Goal: Entertainment & Leisure: Consume media (video, audio)

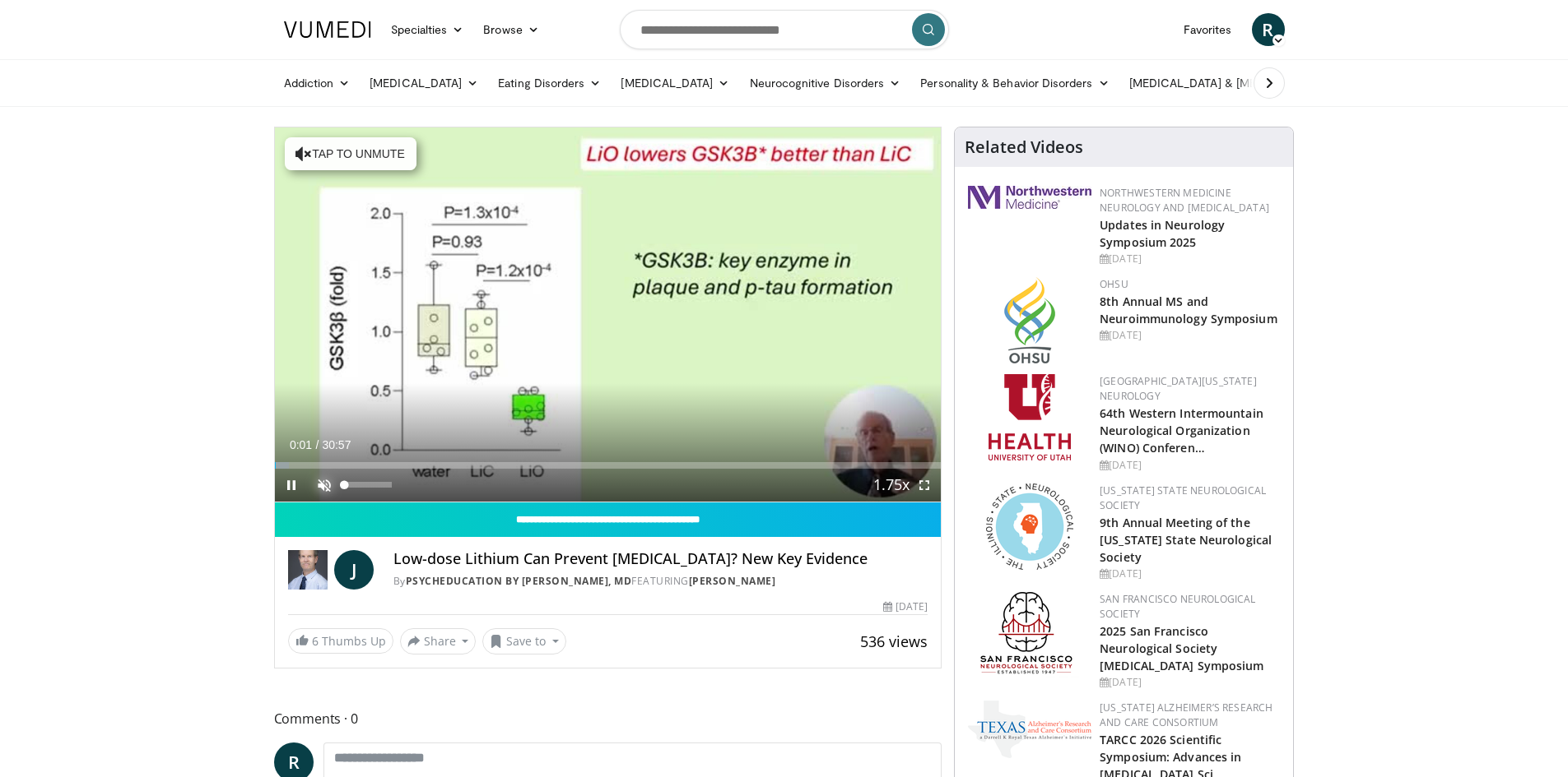
click at [329, 478] on span "Video Player" at bounding box center [324, 485] width 33 height 33
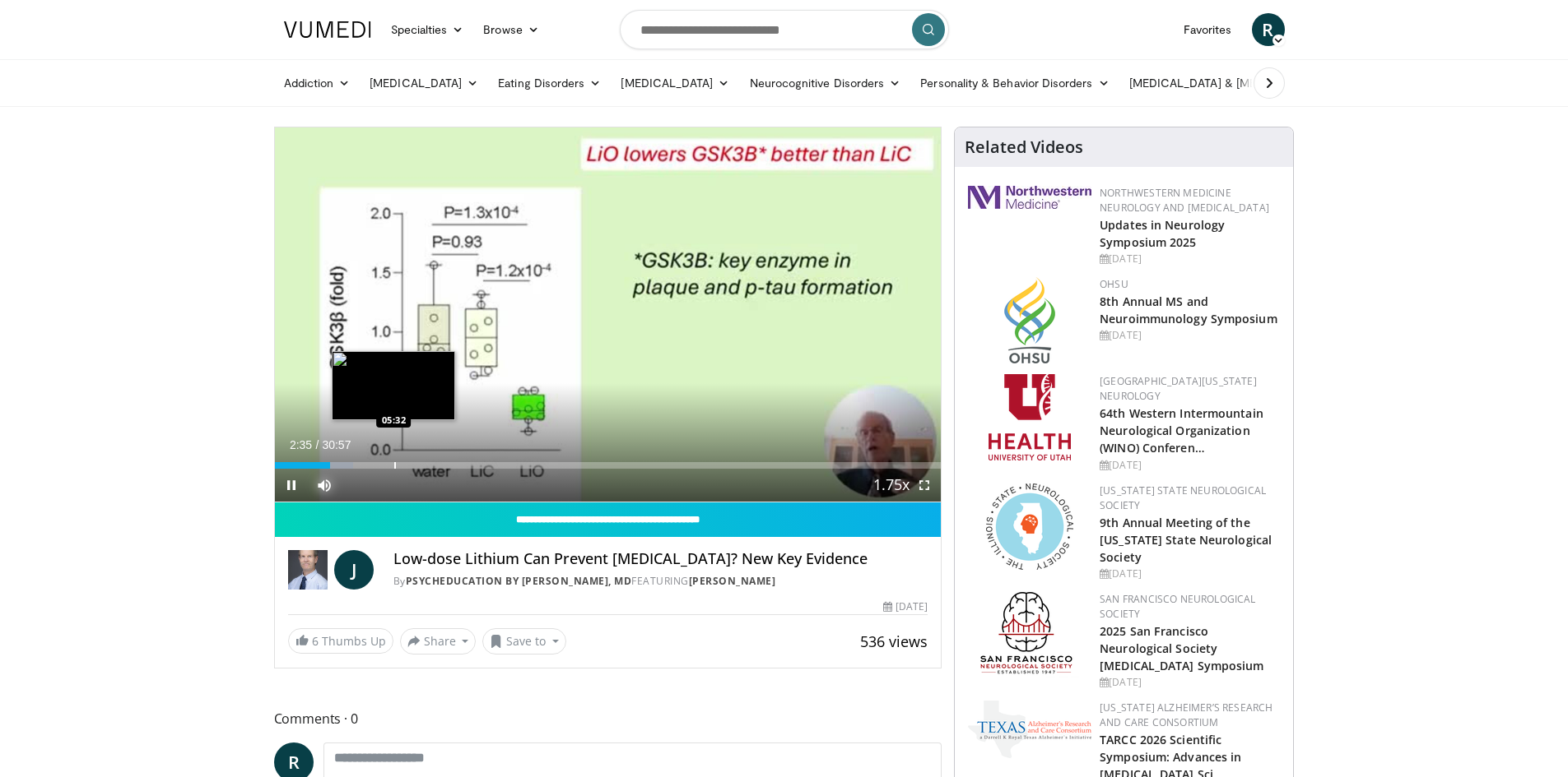
click at [392, 457] on div "Loaded : 11.82% 02:35 05:32" at bounding box center [608, 462] width 667 height 16
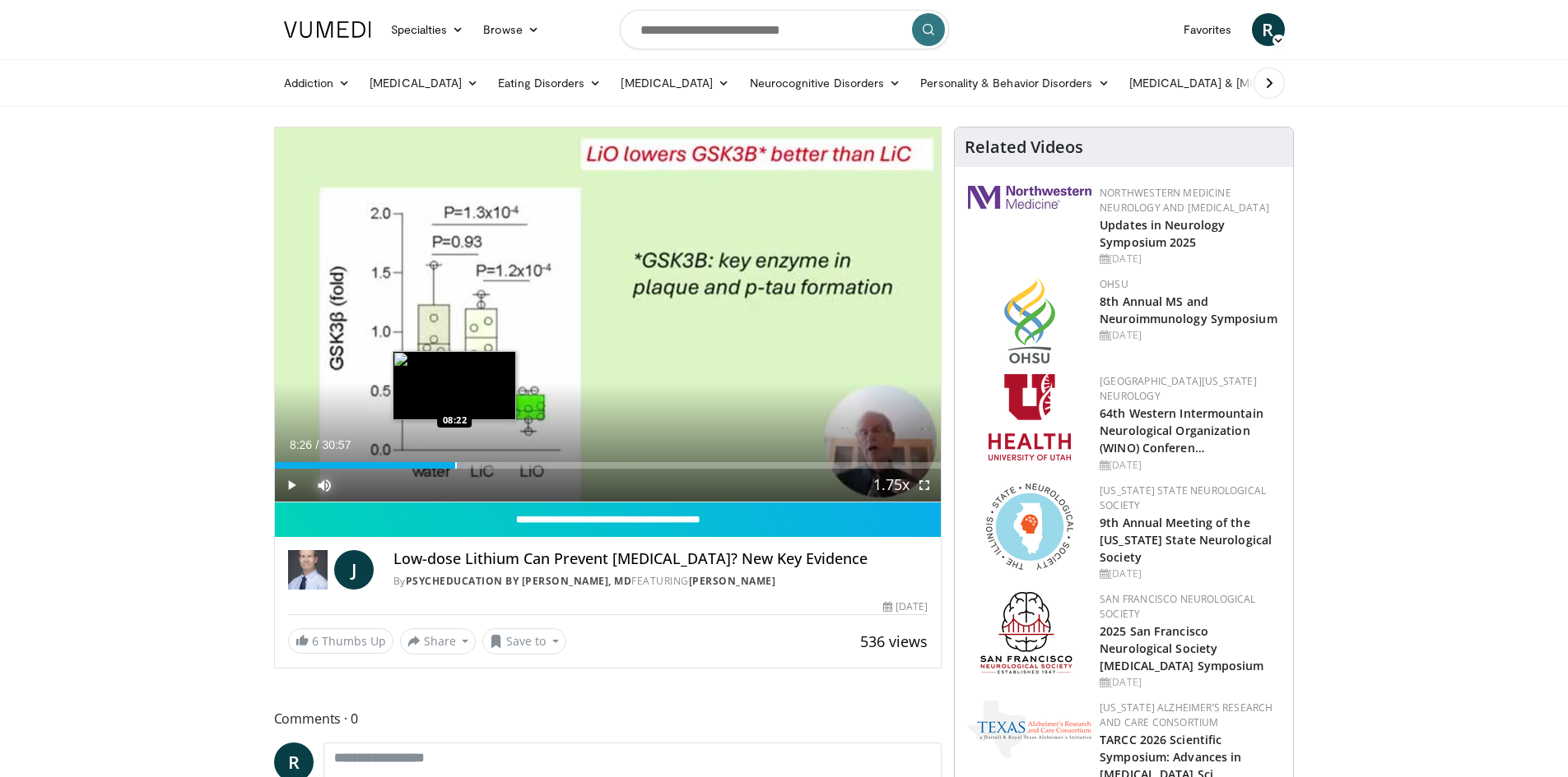
click at [456, 463] on div "Progress Bar" at bounding box center [456, 465] width 2 height 6
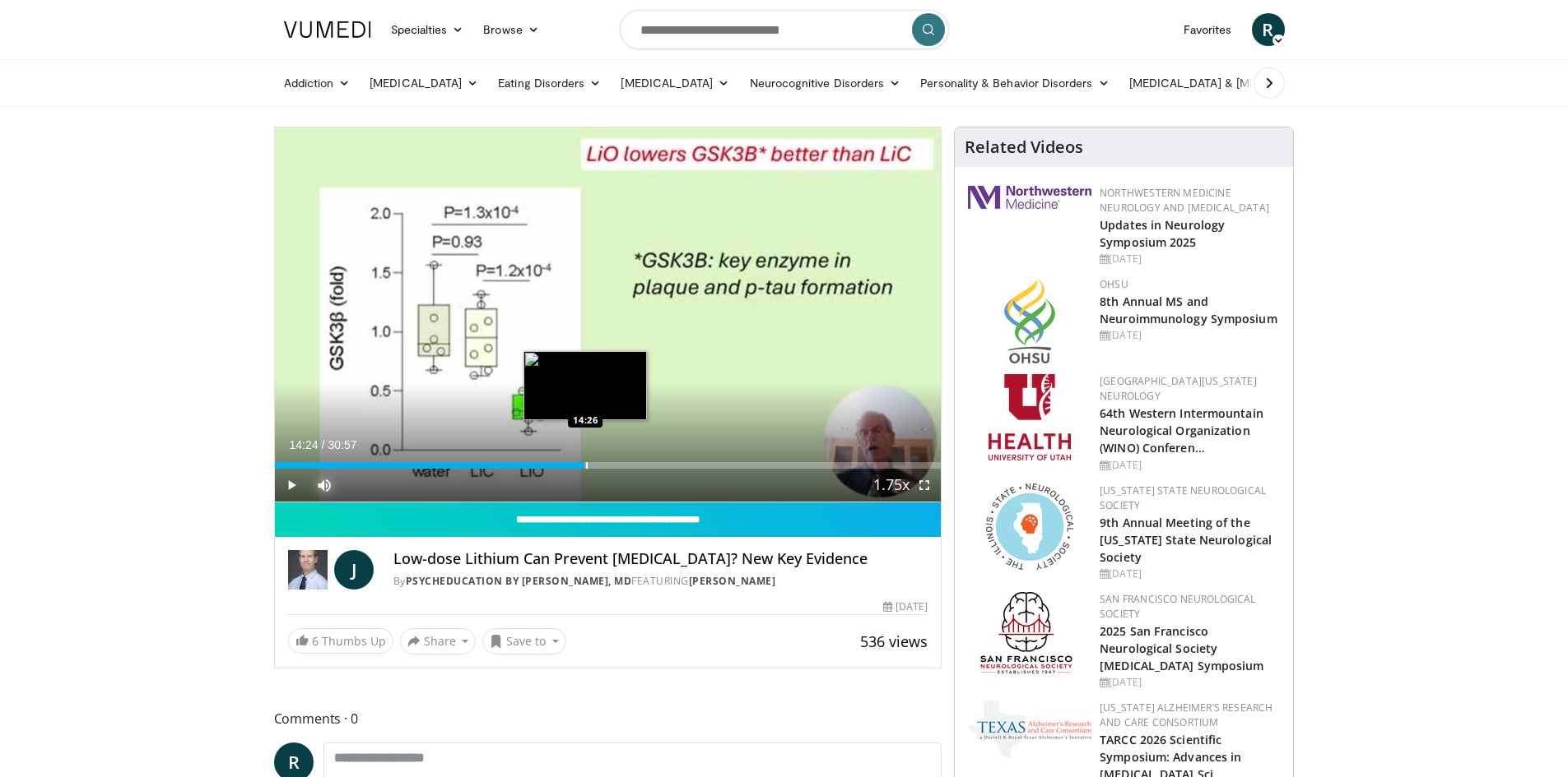
click at [586, 462] on div "Progress Bar" at bounding box center [587, 465] width 2 height 6
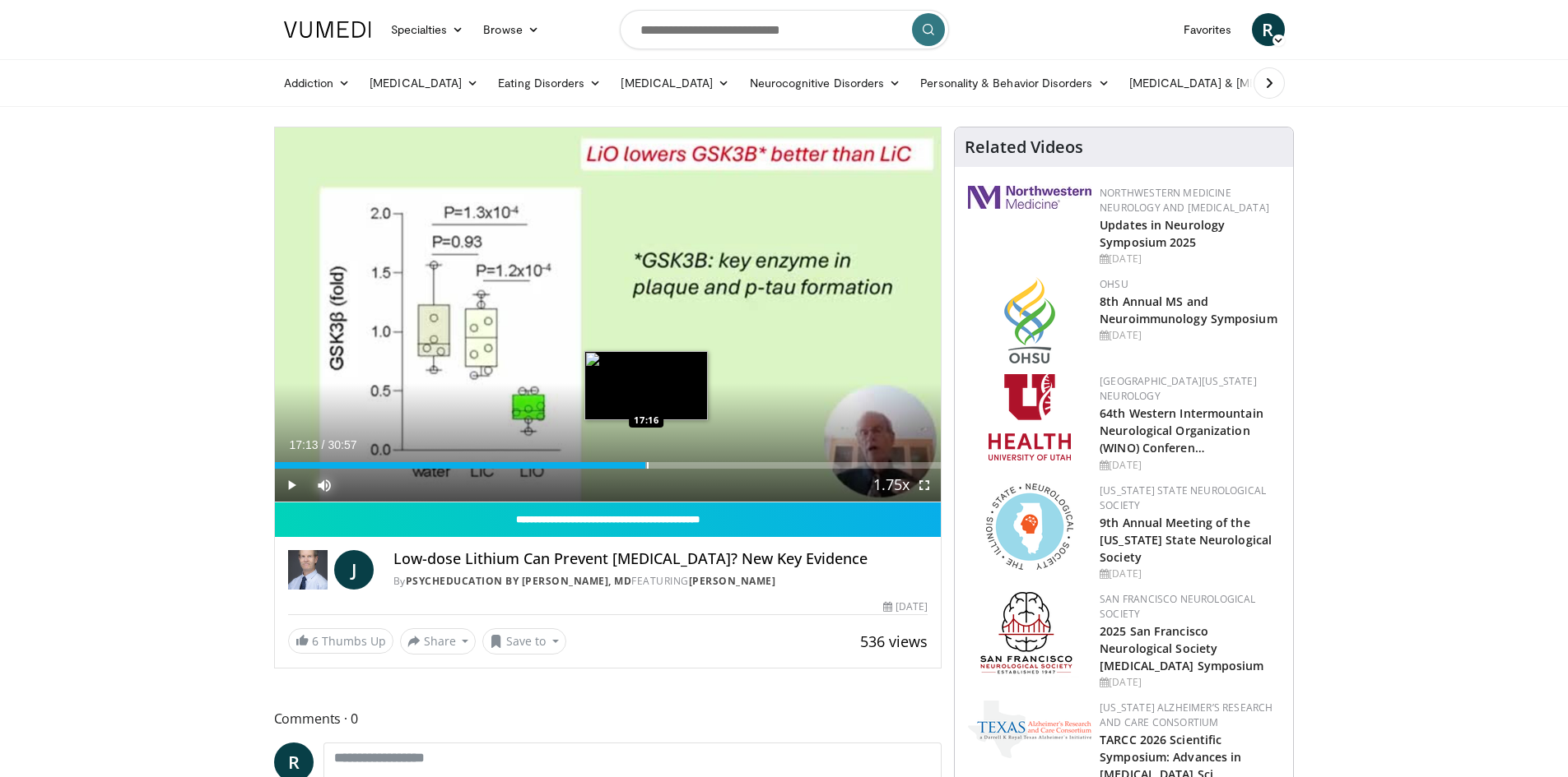
click at [647, 465] on div "Progress Bar" at bounding box center [648, 465] width 2 height 6
click at [676, 461] on div "Loaded : 59.68% 17:25 18:38" at bounding box center [608, 462] width 667 height 16
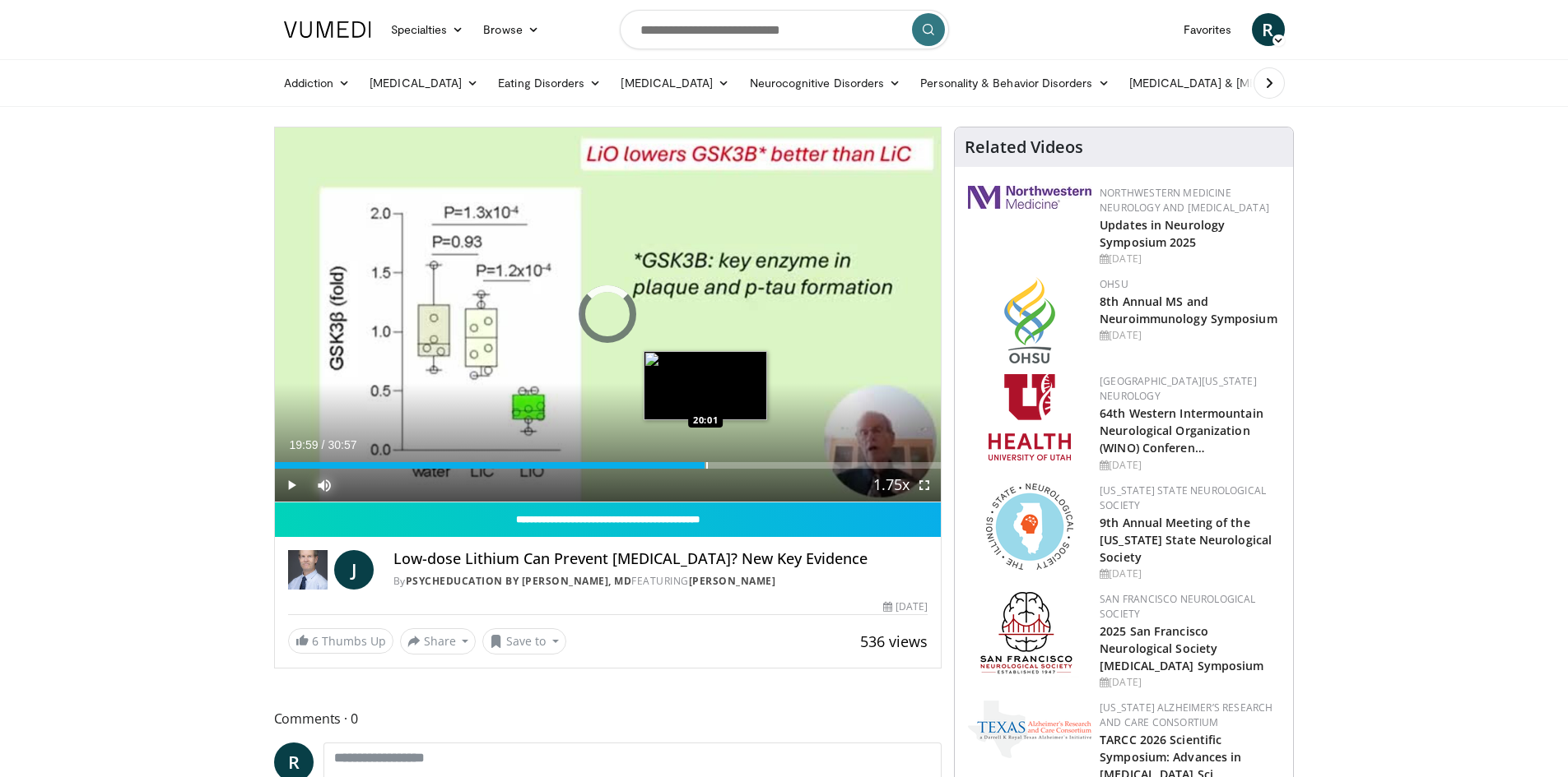
click at [706, 462] on div "Progress Bar" at bounding box center [707, 465] width 2 height 6
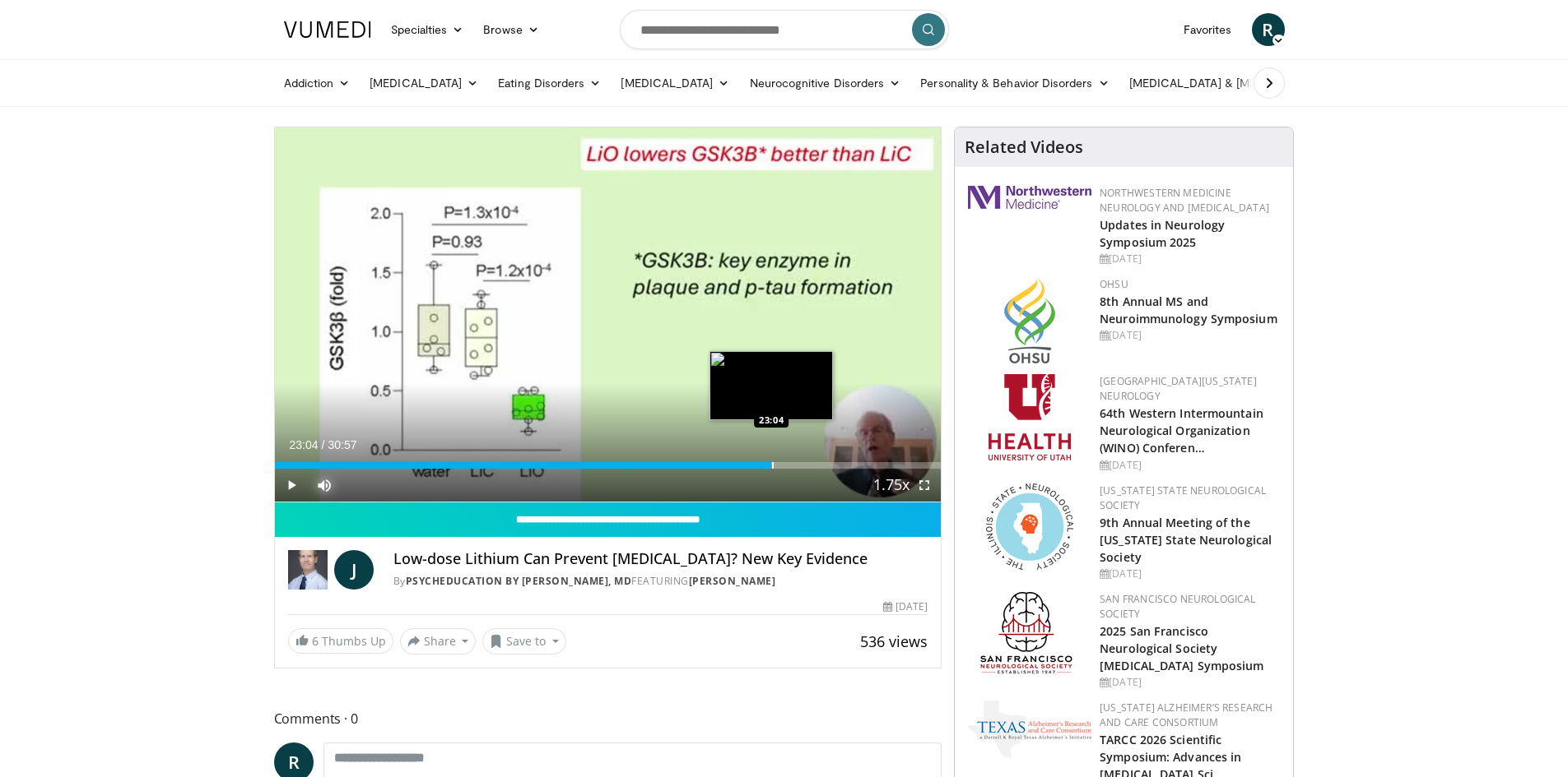
click at [771, 458] on div "Loaded : 74.73% 23:04 23:04" at bounding box center [608, 462] width 667 height 16
click at [804, 462] on div "Progress Bar" at bounding box center [805, 465] width 2 height 6
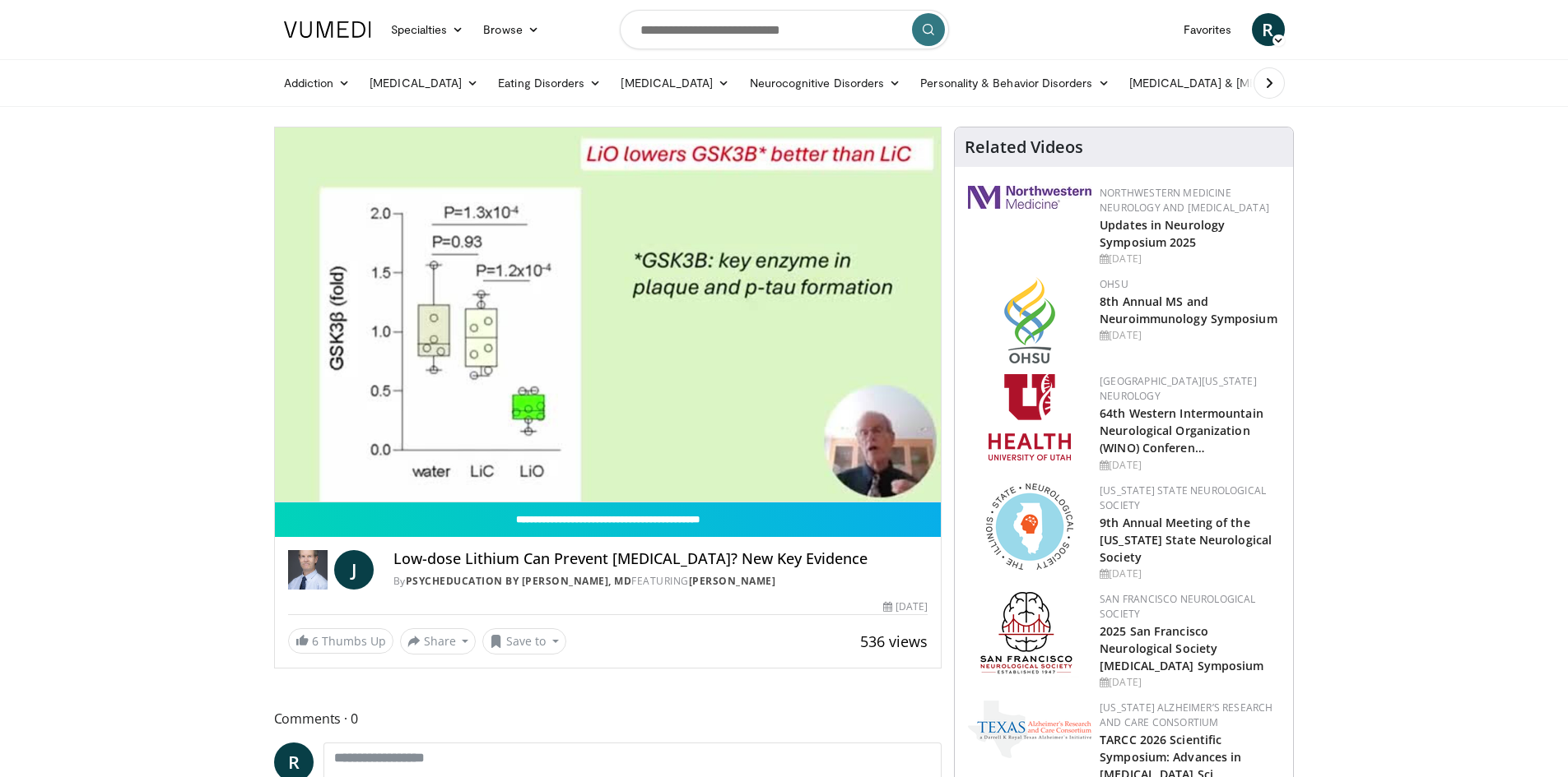
click at [846, 465] on div "10 seconds Tap to unmute" at bounding box center [608, 315] width 667 height 374
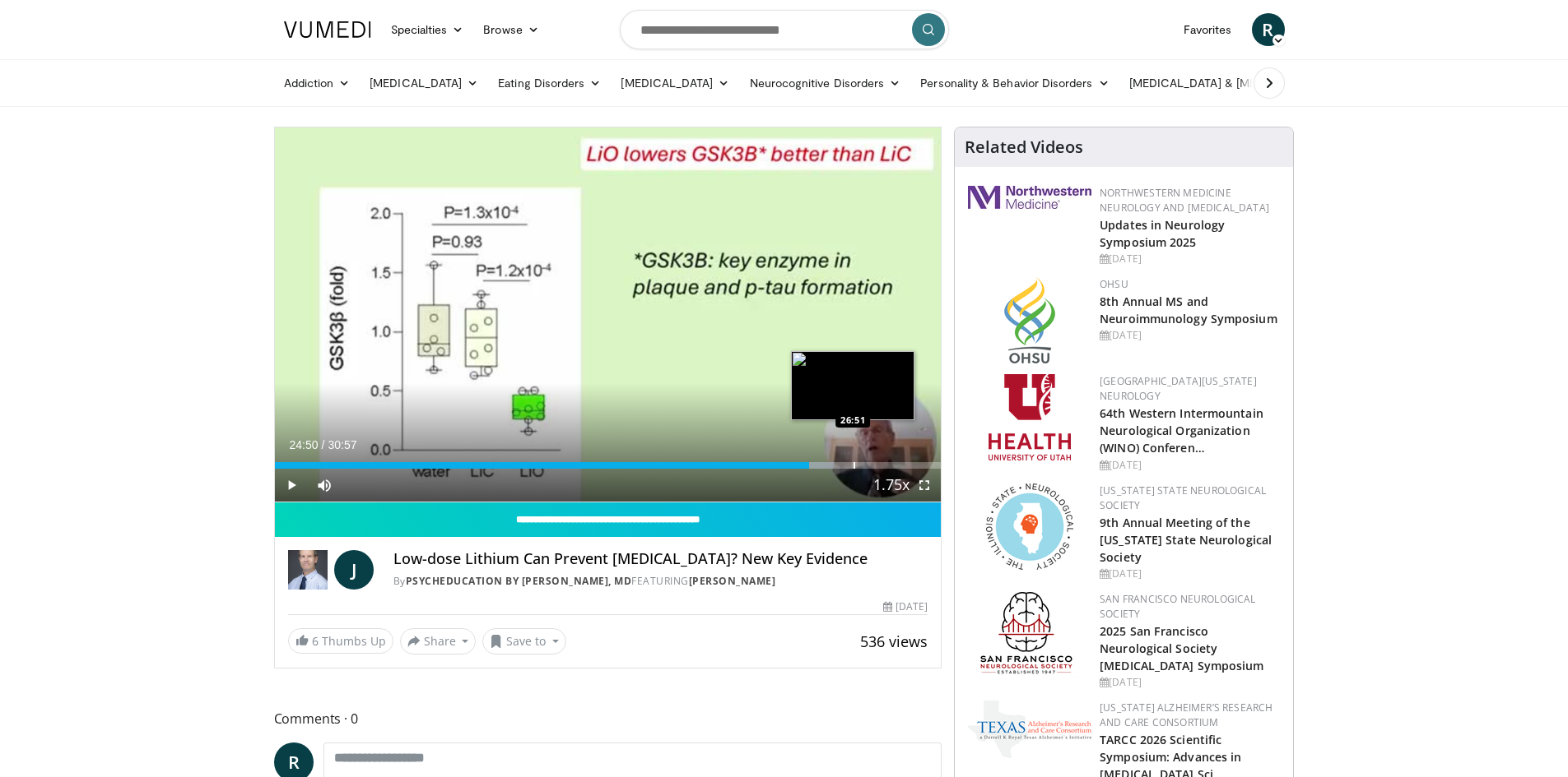
click at [852, 459] on div "Loaded : 83.87% 24:50 26:51" at bounding box center [608, 462] width 667 height 16
click at [294, 479] on span "Video Player" at bounding box center [291, 485] width 33 height 33
click at [885, 464] on div "Progress Bar" at bounding box center [886, 465] width 2 height 6
click at [924, 463] on div "Progress Bar" at bounding box center [924, 465] width 2 height 6
click at [930, 463] on div "Progress Bar" at bounding box center [930, 465] width 2 height 6
